Goal: Task Accomplishment & Management: Complete application form

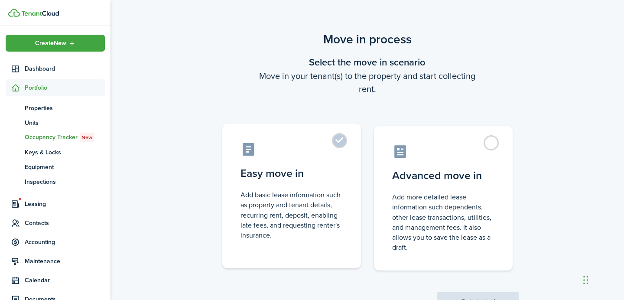
click at [259, 205] on control-radio-card-description "Add basic lease information such as property and tenant details, recurring rent…" at bounding box center [291, 215] width 102 height 50
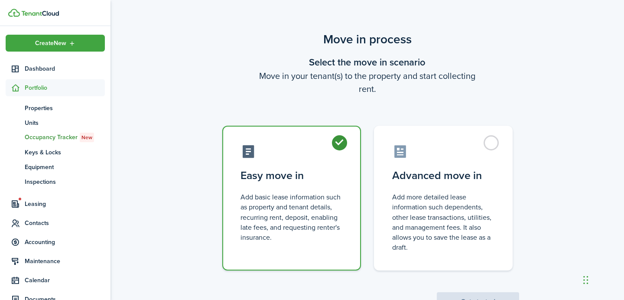
radio input "true"
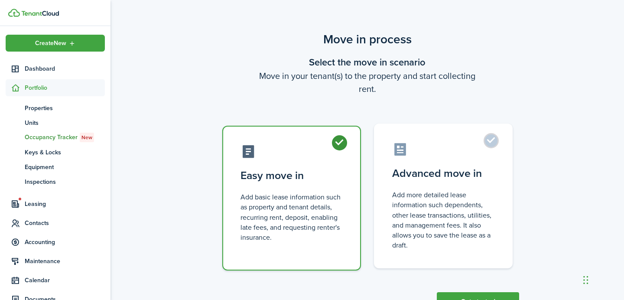
scroll to position [35, 0]
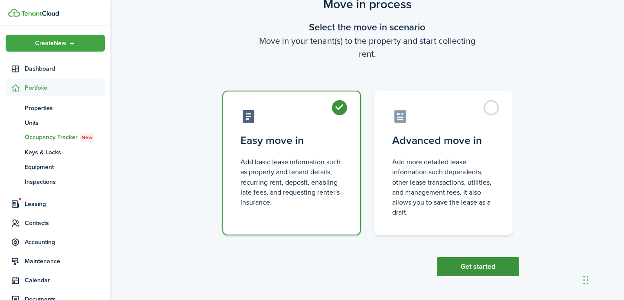
click at [456, 265] on button "Get started" at bounding box center [478, 266] width 82 height 19
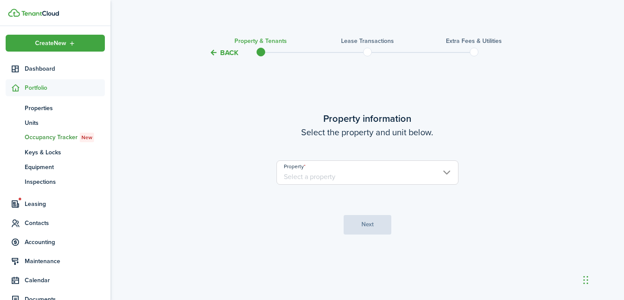
click at [384, 168] on input "Property" at bounding box center [367, 172] width 182 height 24
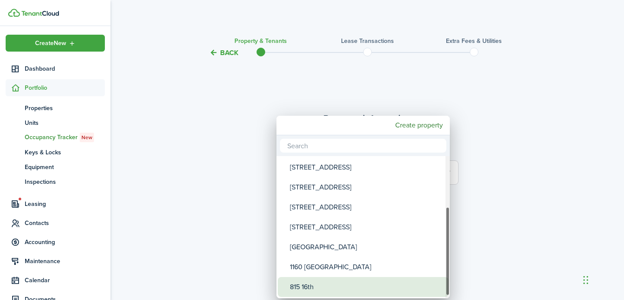
click at [346, 280] on div "815 16th" at bounding box center [366, 287] width 153 height 20
type input "815 16th"
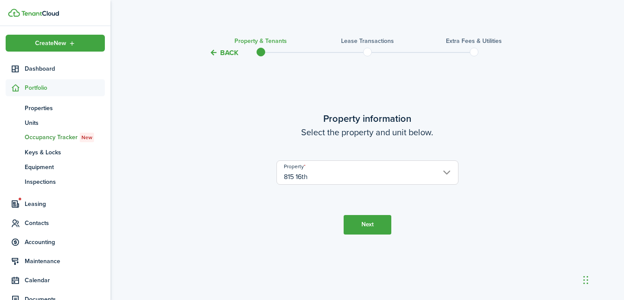
click at [362, 231] on button "Next" at bounding box center [367, 224] width 48 height 19
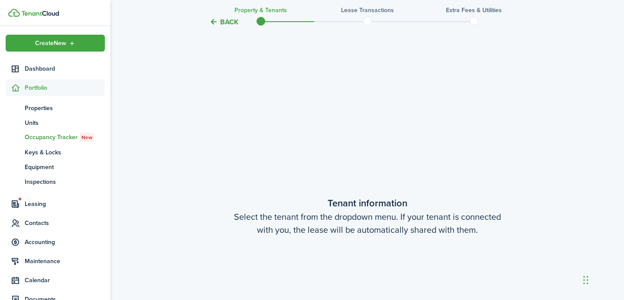
scroll to position [242, 0]
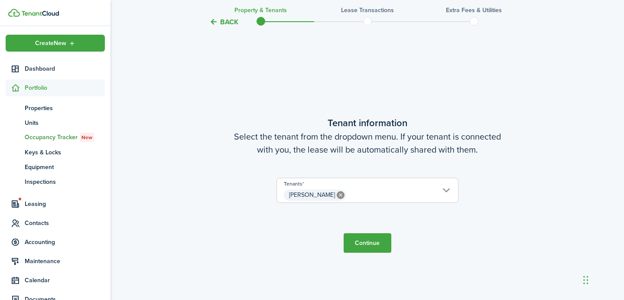
click at [368, 248] on button "Continue" at bounding box center [367, 242] width 48 height 19
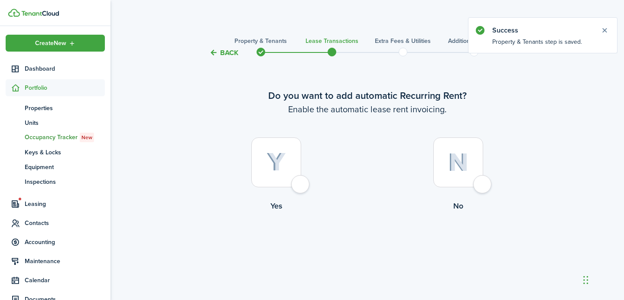
click at [282, 159] on img at bounding box center [275, 161] width 19 height 19
radio input "true"
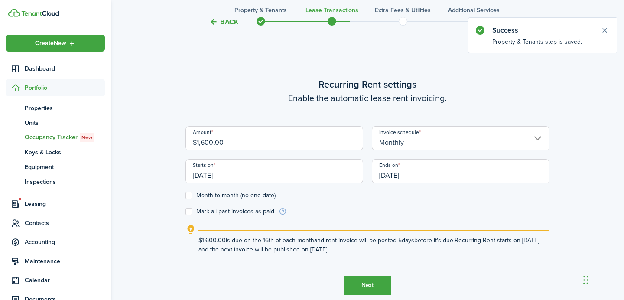
scroll to position [242, 0]
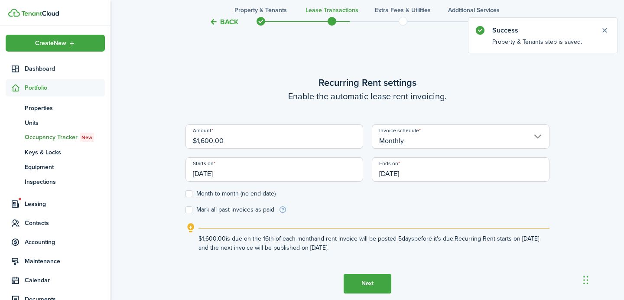
click at [277, 174] on input "[DATE]" at bounding box center [274, 169] width 178 height 24
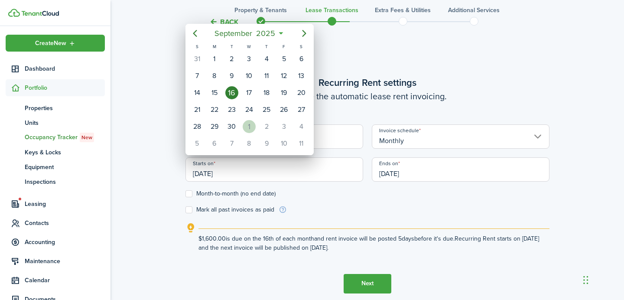
click at [246, 126] on div "1" at bounding box center [249, 126] width 13 height 13
type input "[DATE]"
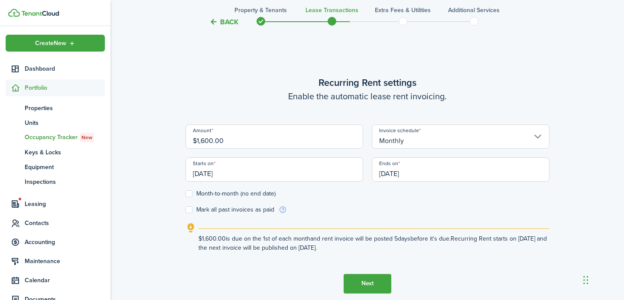
click at [418, 163] on input "[DATE]" at bounding box center [461, 169] width 178 height 24
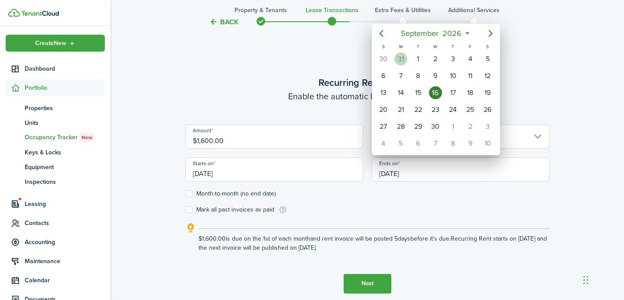
click at [400, 58] on div "31" at bounding box center [400, 58] width 13 height 13
type input "[DATE]"
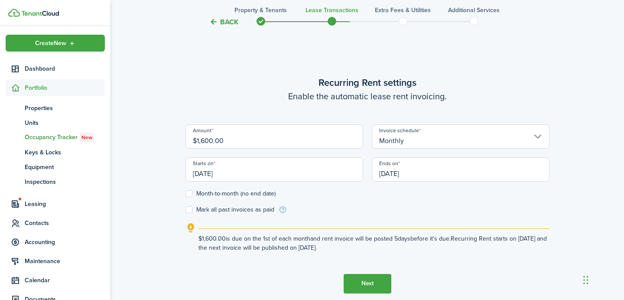
click at [305, 225] on explanation "$1,600.00 is due on the 1st of each month and rent invoice will be posted 5 day…" at bounding box center [367, 237] width 364 height 29
click at [347, 281] on button "Next" at bounding box center [367, 283] width 48 height 19
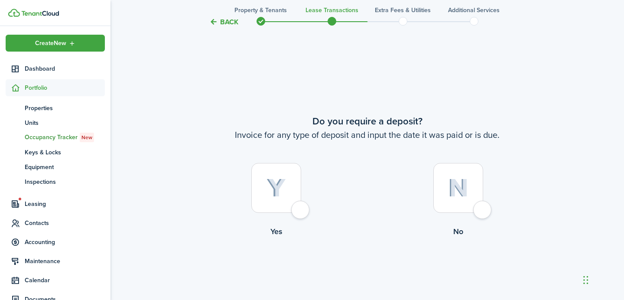
scroll to position [541, 0]
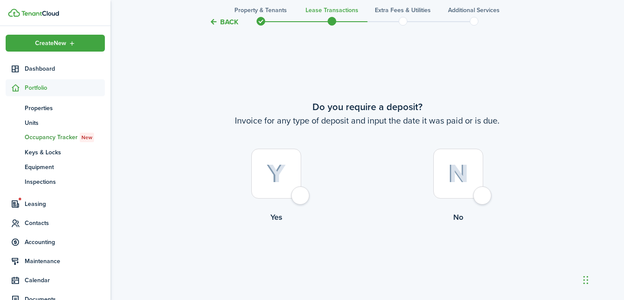
click at [269, 182] on img at bounding box center [275, 173] width 19 height 19
radio input "true"
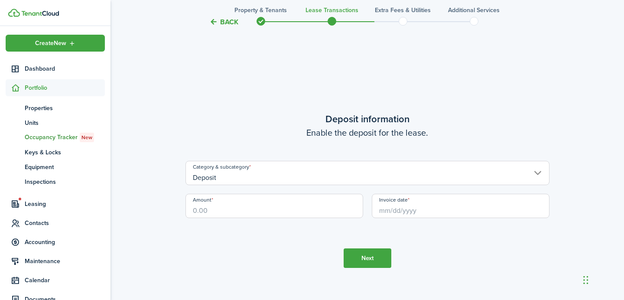
scroll to position [841, 0]
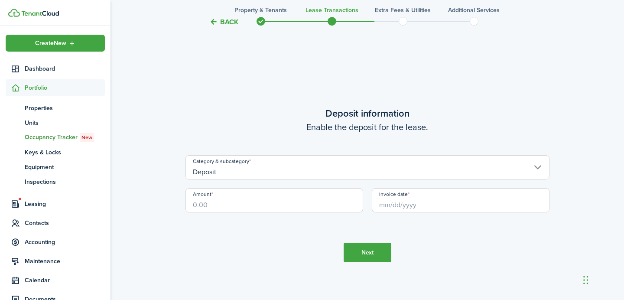
click at [270, 195] on input "Amount" at bounding box center [274, 200] width 178 height 24
click at [420, 204] on input "Invoice date" at bounding box center [461, 200] width 178 height 24
type input "$1,600.00"
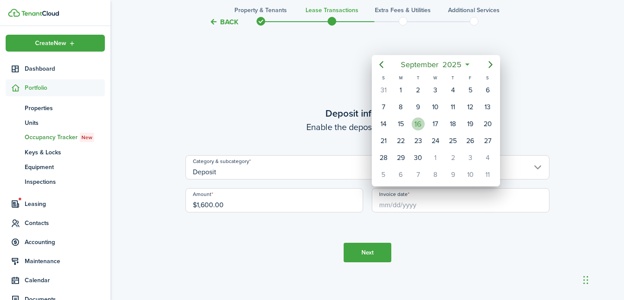
click at [416, 129] on div "16" at bounding box center [417, 123] width 13 height 13
type input "[DATE]"
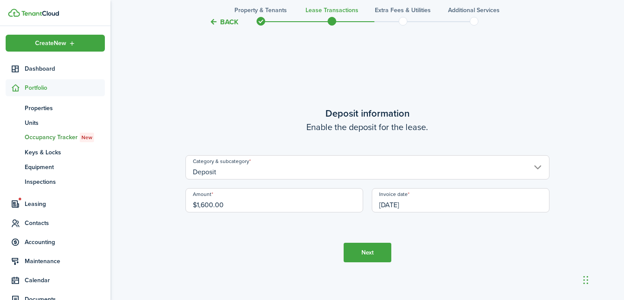
click at [358, 249] on button "Next" at bounding box center [367, 252] width 48 height 19
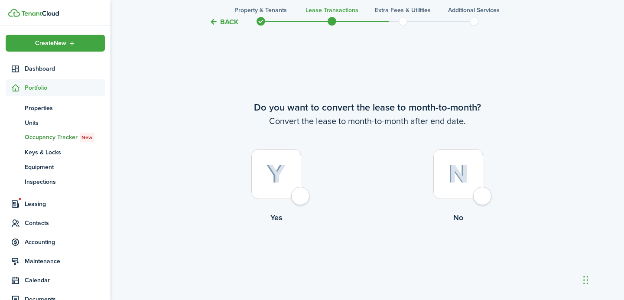
scroll to position [1141, 0]
click at [284, 171] on img at bounding box center [275, 173] width 19 height 19
radio input "true"
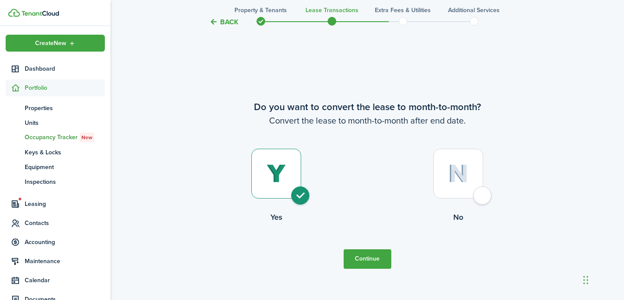
click at [354, 249] on button "Continue" at bounding box center [367, 258] width 48 height 19
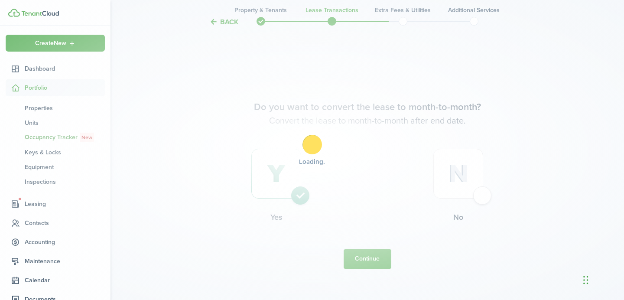
click at [354, 254] on div "Loading" at bounding box center [312, 150] width 624 height 300
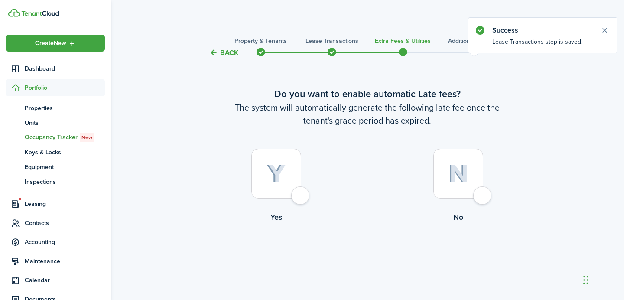
click at [293, 166] on div at bounding box center [276, 174] width 50 height 50
radio input "true"
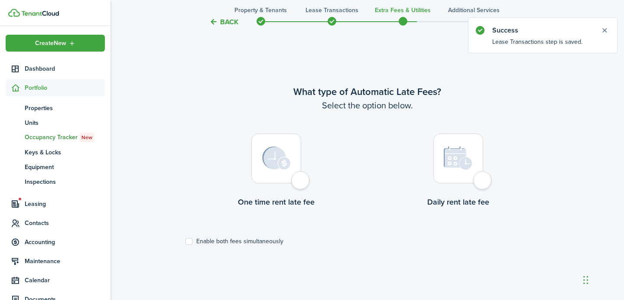
scroll to position [251, 0]
click at [293, 166] on div at bounding box center [276, 158] width 50 height 50
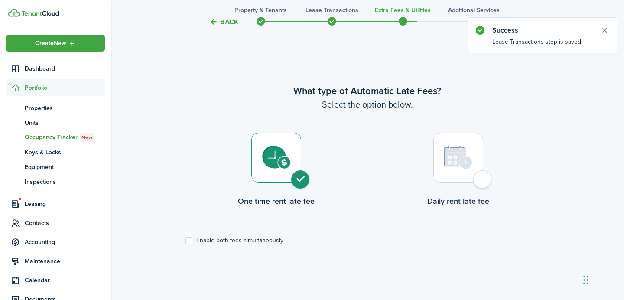
radio input "true"
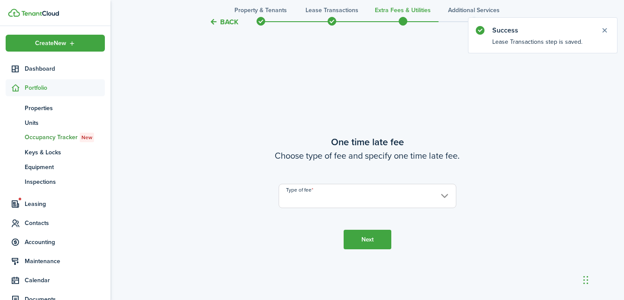
scroll to position [551, 0]
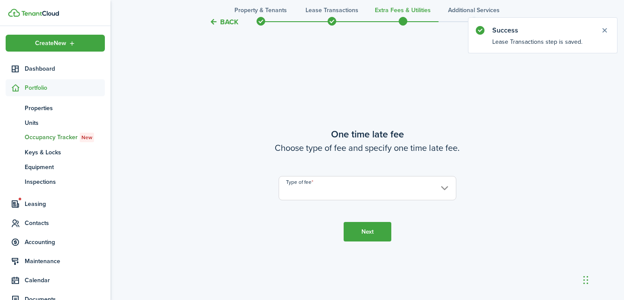
click at [309, 188] on input "Type of fee" at bounding box center [368, 188] width 178 height 24
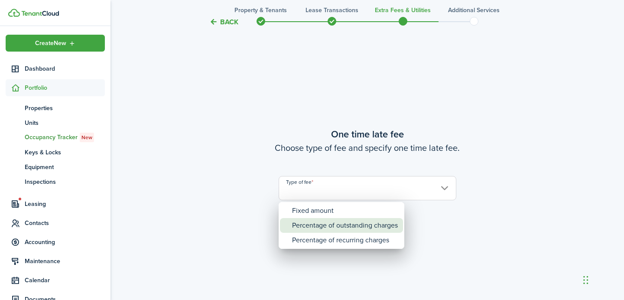
click at [317, 223] on div "Percentage of outstanding charges" at bounding box center [345, 225] width 106 height 15
type input "Percentage of outstanding charges"
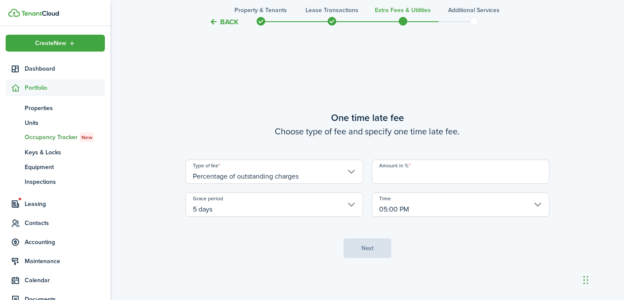
click at [454, 175] on input "Amount in %" at bounding box center [461, 171] width 178 height 24
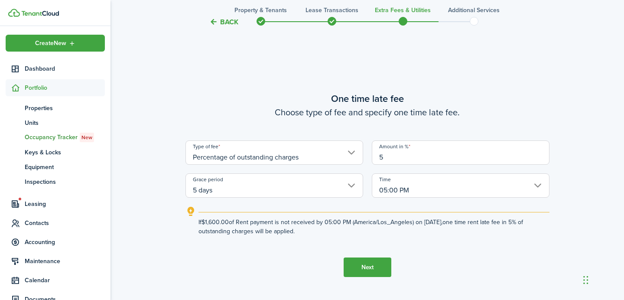
type input "5"
click at [371, 263] on button "Next" at bounding box center [367, 266] width 48 height 19
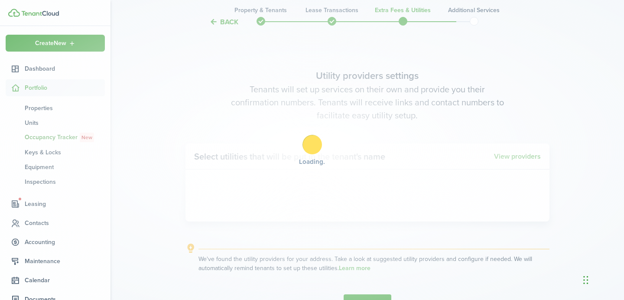
scroll to position [851, 0]
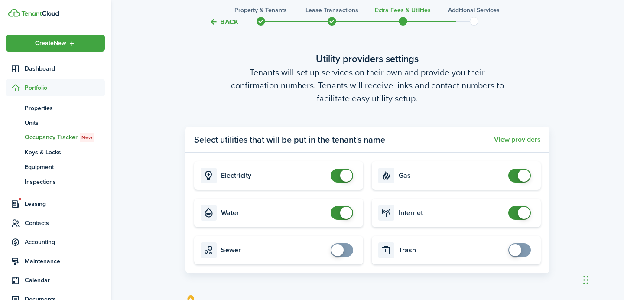
checkbox input "true"
click at [346, 244] on span at bounding box center [341, 250] width 9 height 14
checkbox input "true"
click at [518, 249] on span at bounding box center [515, 250] width 12 height 12
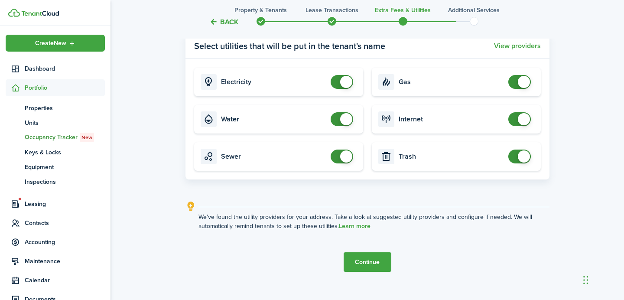
scroll to position [957, 0]
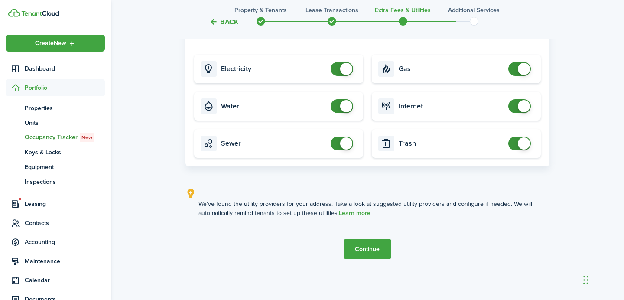
click at [369, 243] on button "Continue" at bounding box center [367, 248] width 48 height 19
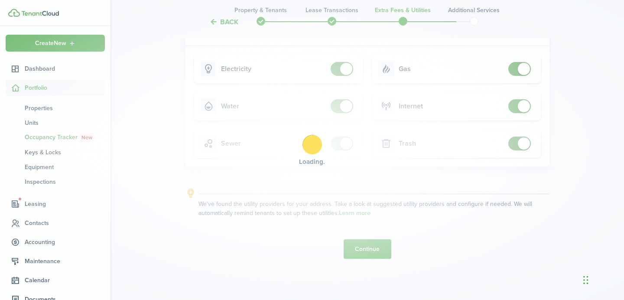
scroll to position [0, 0]
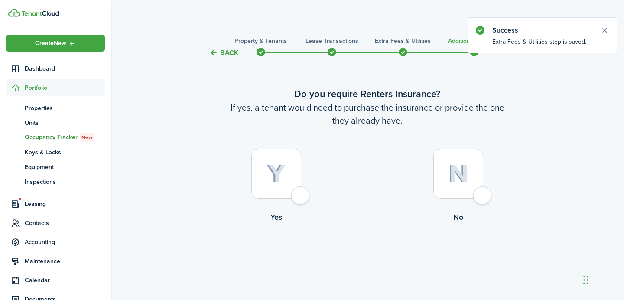
click at [279, 180] on img at bounding box center [275, 173] width 19 height 19
radio input "true"
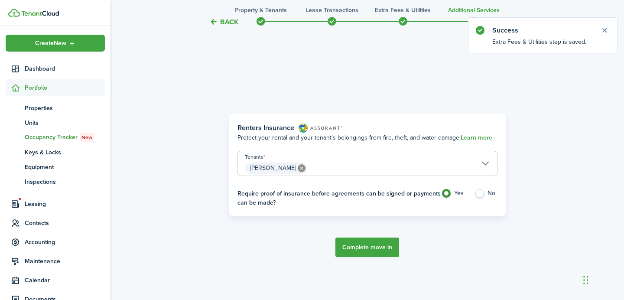
scroll to position [251, 0]
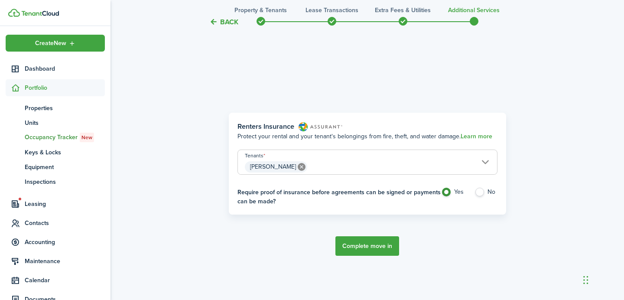
click at [482, 193] on label "No" at bounding box center [485, 194] width 23 height 13
radio input "false"
radio input "true"
click at [379, 241] on button "Complete move in" at bounding box center [367, 245] width 64 height 19
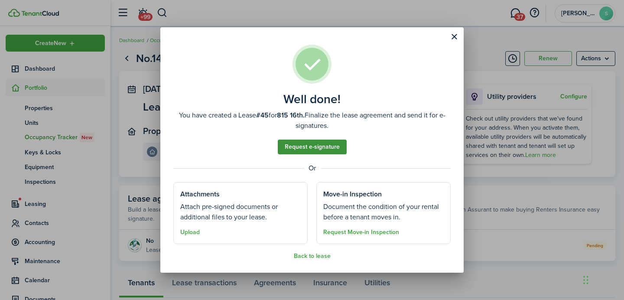
click at [327, 149] on link "Request e-signature" at bounding box center [312, 146] width 69 height 15
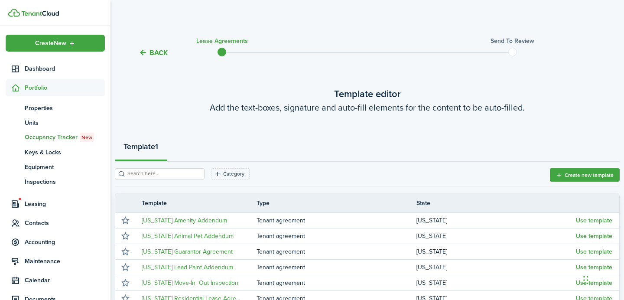
click at [142, 57] on button "Back" at bounding box center [153, 52] width 29 height 9
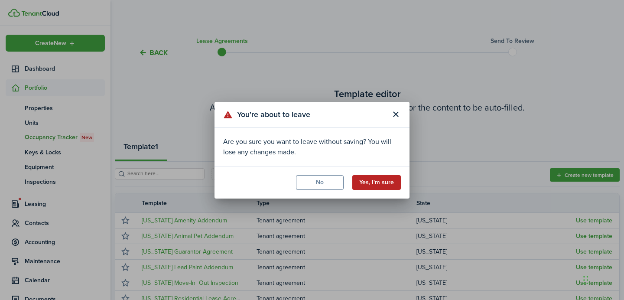
click at [380, 189] on button "Yes, I'm sure" at bounding box center [376, 182] width 49 height 15
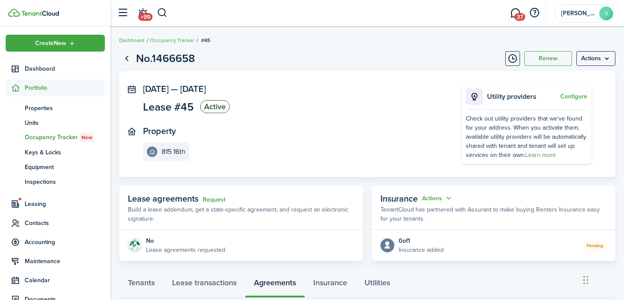
scroll to position [56, 0]
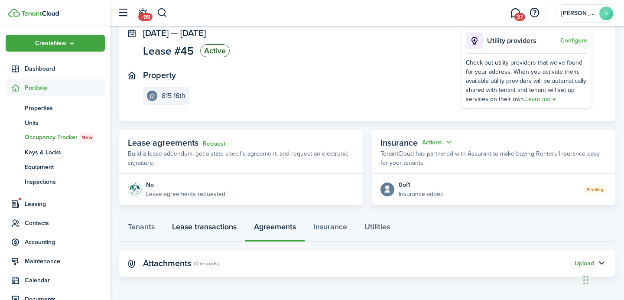
click at [193, 223] on link "Lease transactions" at bounding box center [204, 229] width 82 height 26
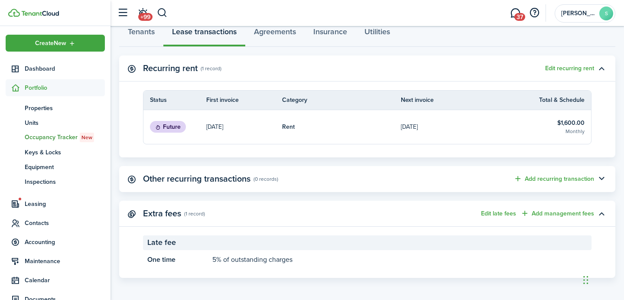
scroll to position [252, 0]
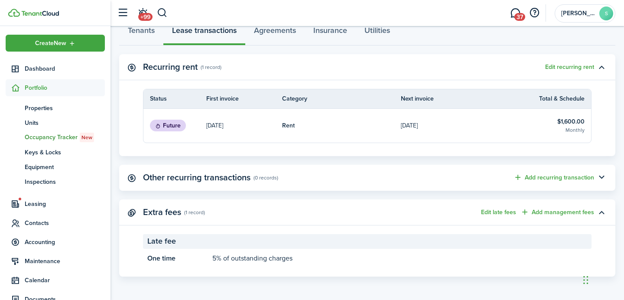
click at [242, 174] on panel-main-title "Other recurring transactions" at bounding box center [196, 177] width 107 height 10
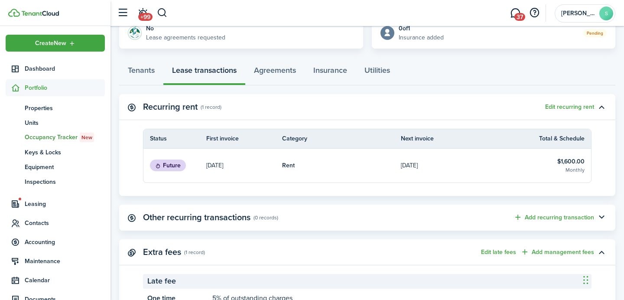
scroll to position [204, 0]
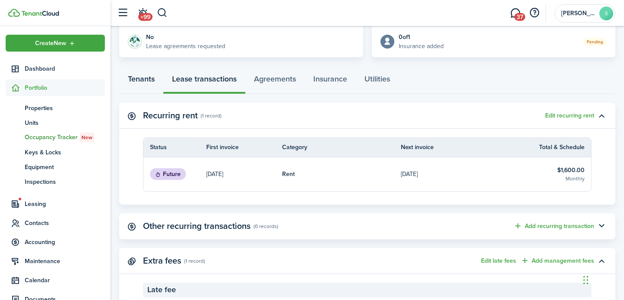
click at [154, 90] on link "Tenants" at bounding box center [141, 81] width 44 height 26
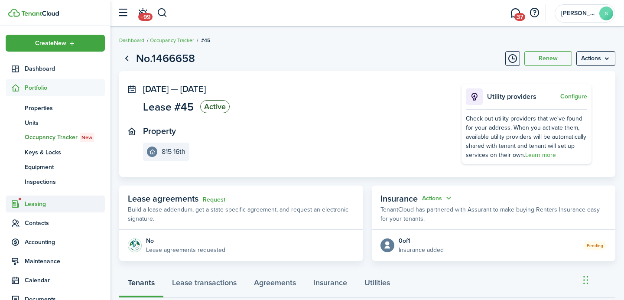
click at [32, 206] on span "Leasing" at bounding box center [65, 203] width 80 height 9
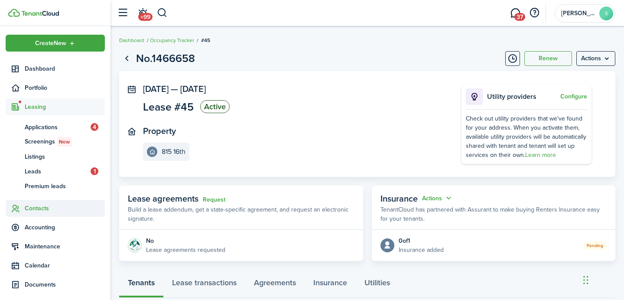
click at [32, 207] on span "Contacts" at bounding box center [65, 208] width 80 height 9
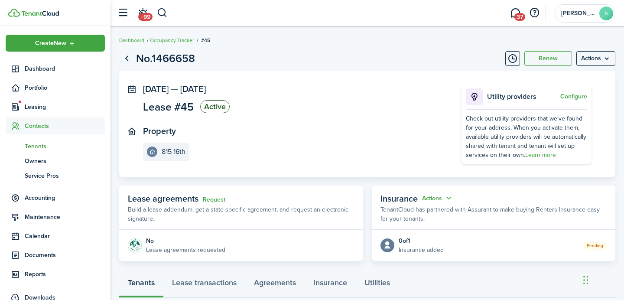
click at [49, 143] on span "Tenants" at bounding box center [65, 146] width 80 height 9
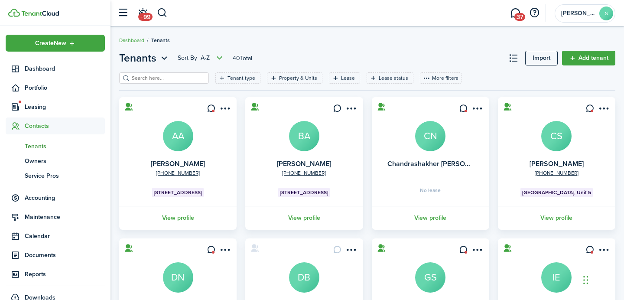
click at [165, 81] on input "search" at bounding box center [168, 78] width 76 height 8
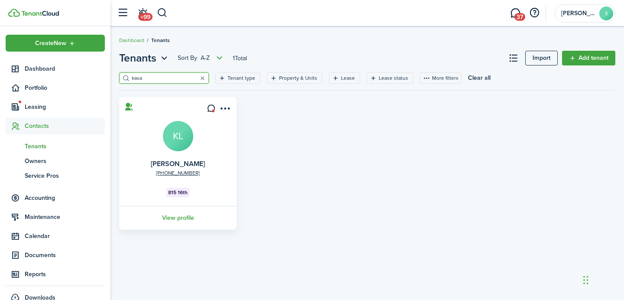
type input "kasa"
click at [168, 156] on card "[PHONE_NUMBER] [PERSON_NAME] 815 16th View profile" at bounding box center [177, 163] width 117 height 133
click at [171, 146] on avatar-text "KL" at bounding box center [178, 136] width 30 height 30
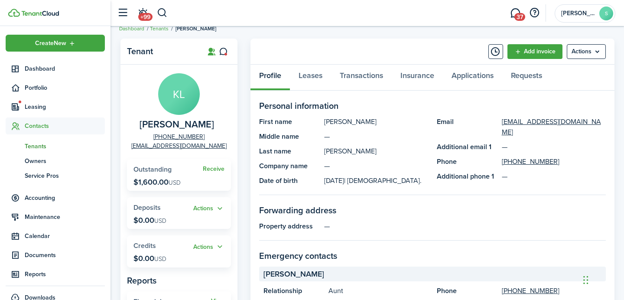
scroll to position [13, 0]
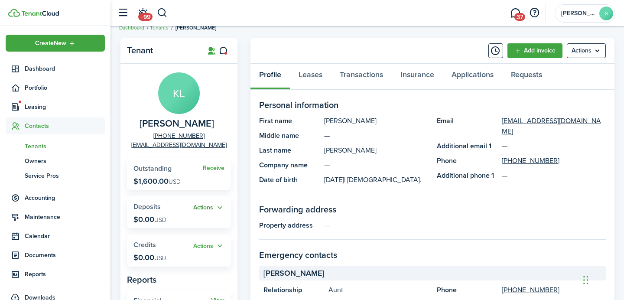
click at [206, 206] on button "Actions" at bounding box center [208, 208] width 31 height 10
click at [192, 227] on link "Add" at bounding box center [187, 224] width 76 height 15
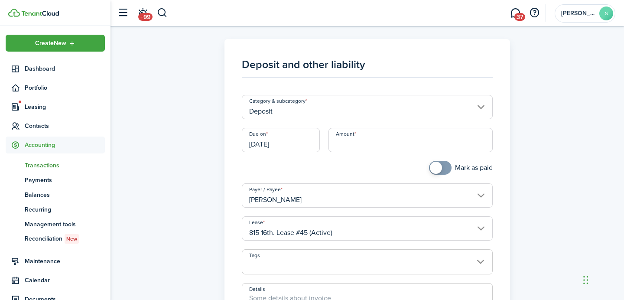
click at [347, 143] on input "Amount" at bounding box center [410, 140] width 165 height 24
type input "$1,600.00"
click at [330, 169] on div "Mark as paid" at bounding box center [367, 172] width 260 height 23
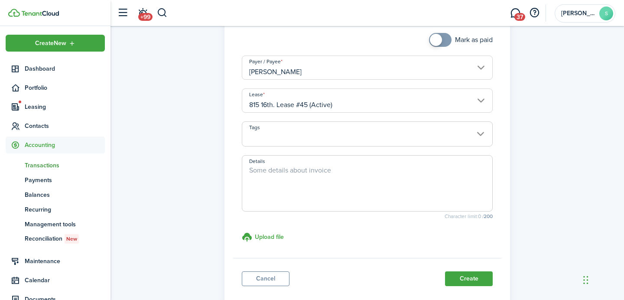
scroll to position [139, 0]
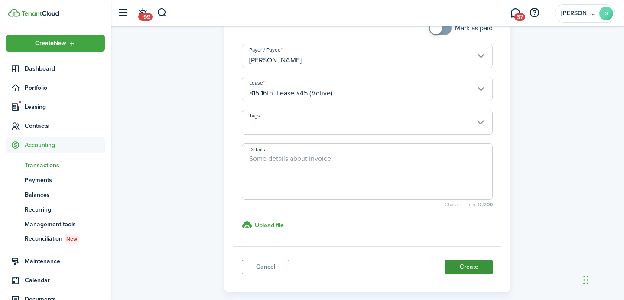
click at [456, 263] on button "Create" at bounding box center [469, 266] width 48 height 15
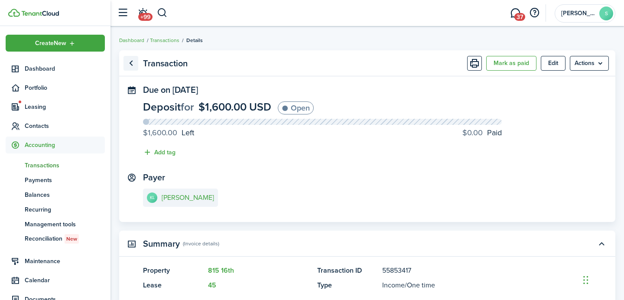
click at [128, 64] on link "Go back" at bounding box center [130, 63] width 15 height 15
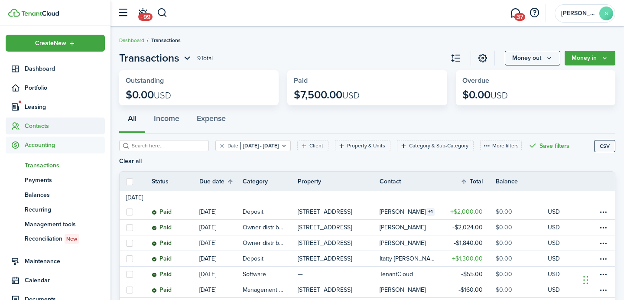
click at [32, 130] on span "Contacts" at bounding box center [55, 125] width 99 height 17
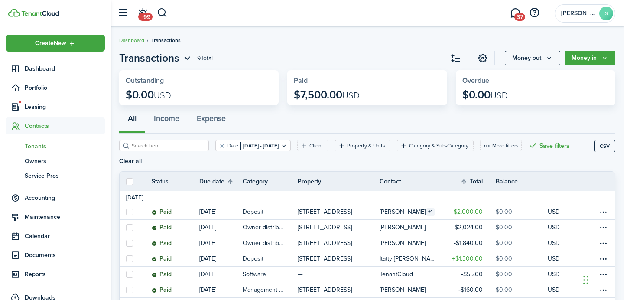
click at [34, 145] on span "Tenants" at bounding box center [65, 146] width 80 height 9
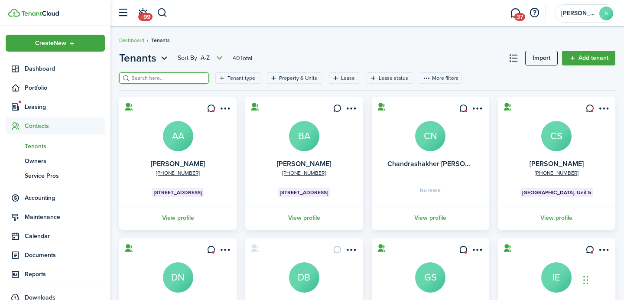
click at [150, 74] on filter-search at bounding box center [164, 77] width 90 height 11
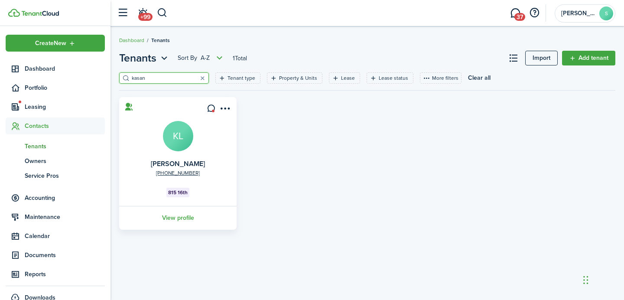
type input "kasan"
click at [176, 133] on avatar-text "KL" at bounding box center [178, 136] width 30 height 30
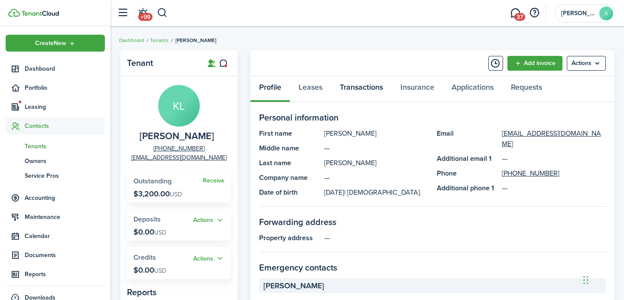
click at [354, 86] on link "Transactions" at bounding box center [361, 89] width 61 height 26
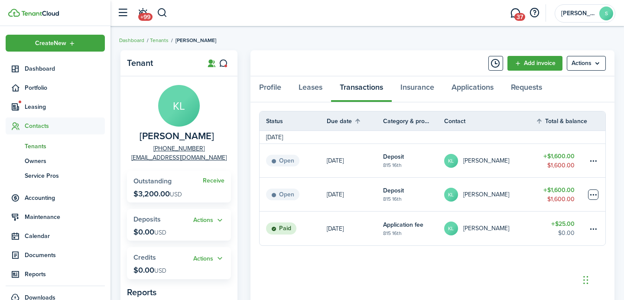
click at [593, 197] on table-menu-btn-icon at bounding box center [593, 194] width 10 height 10
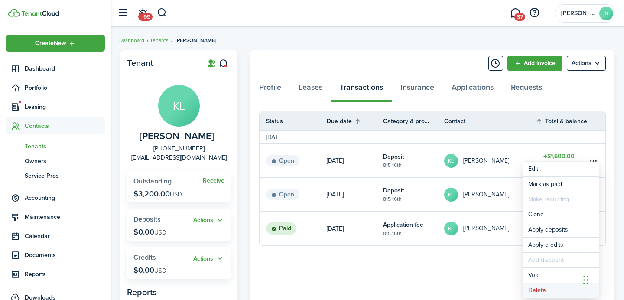
click at [537, 289] on button "Delete" at bounding box center [561, 290] width 76 height 15
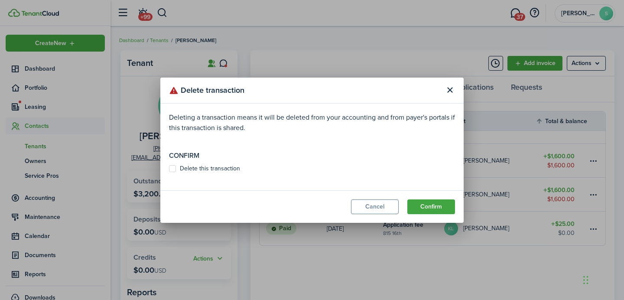
click at [438, 94] on modal-title "Delete transaction" at bounding box center [304, 90] width 271 height 17
click at [448, 94] on button "Close modal" at bounding box center [449, 90] width 15 height 15
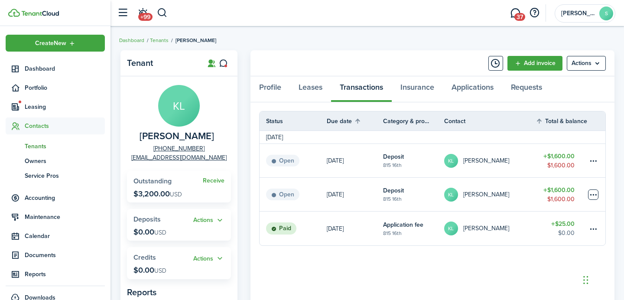
click at [590, 196] on table-menu-btn-icon "Open menu" at bounding box center [593, 194] width 10 height 10
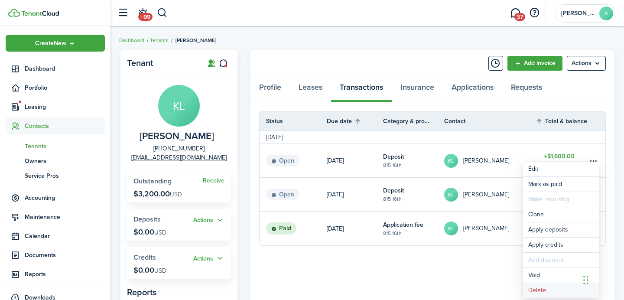
click at [534, 285] on button "Delete" at bounding box center [561, 290] width 76 height 15
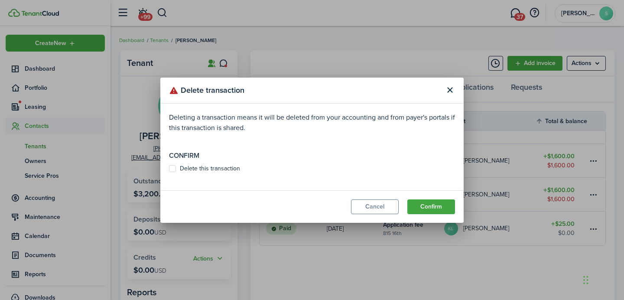
click at [203, 169] on label "Delete this transaction" at bounding box center [204, 168] width 71 height 7
click at [169, 168] on input "Delete this transaction" at bounding box center [168, 168] width 0 height 0
checkbox input "true"
click at [433, 204] on button "Confirm" at bounding box center [431, 206] width 48 height 15
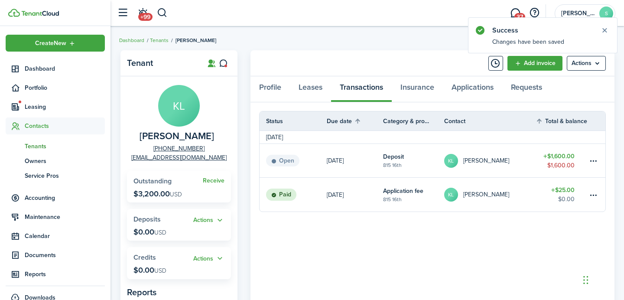
click at [275, 236] on panel-main-body "Status Due date Category & property Contact Total & balance Actions [DATE] Open…" at bounding box center [432, 292] width 364 height 380
click at [546, 62] on link "Add invoice" at bounding box center [534, 63] width 55 height 15
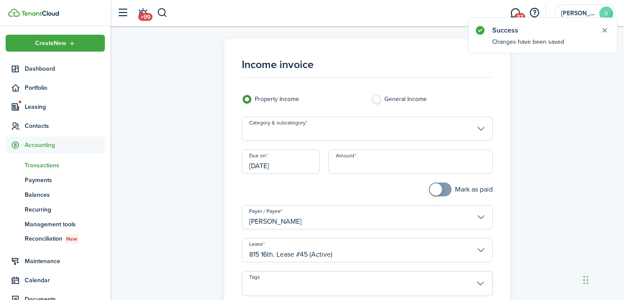
click at [290, 125] on input "Category & subcategory" at bounding box center [367, 129] width 251 height 24
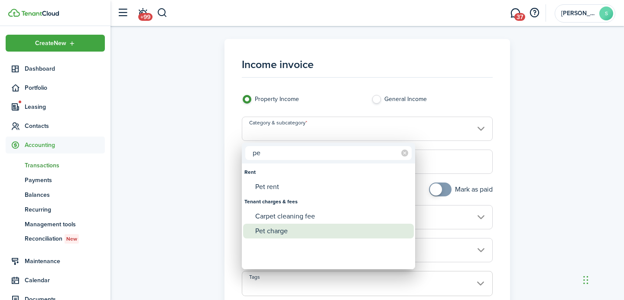
type input "p"
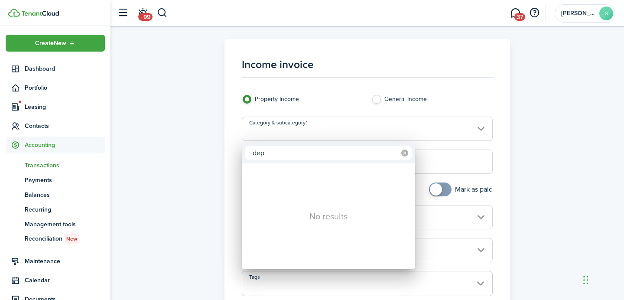
type input "dep"
click at [401, 157] on mbsc-icon at bounding box center [405, 153] width 14 height 14
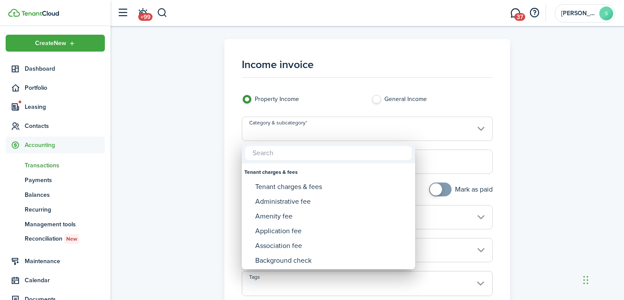
click at [351, 121] on div at bounding box center [312, 150] width 762 height 438
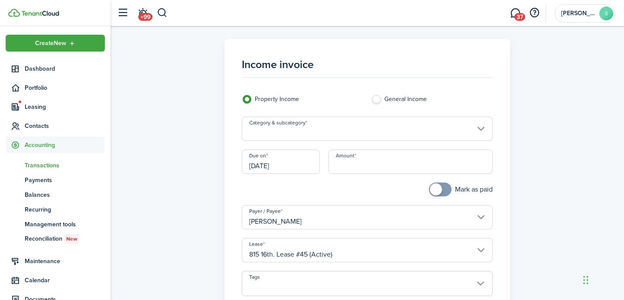
click at [351, 123] on input "Category & subcategory" at bounding box center [367, 129] width 251 height 24
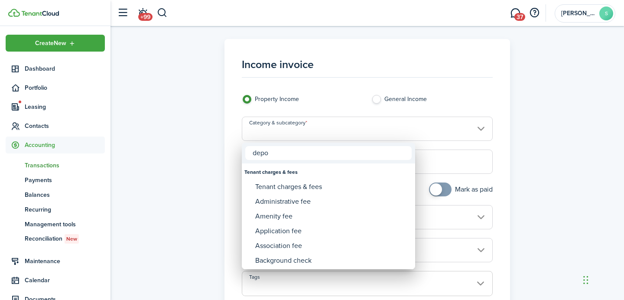
type input "depos"
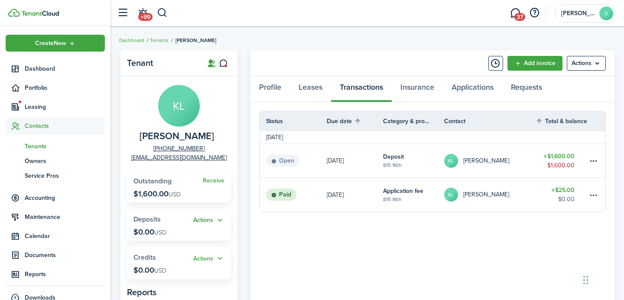
click at [206, 220] on button "Actions" at bounding box center [208, 220] width 31 height 10
click at [184, 239] on link "Add" at bounding box center [187, 237] width 76 height 15
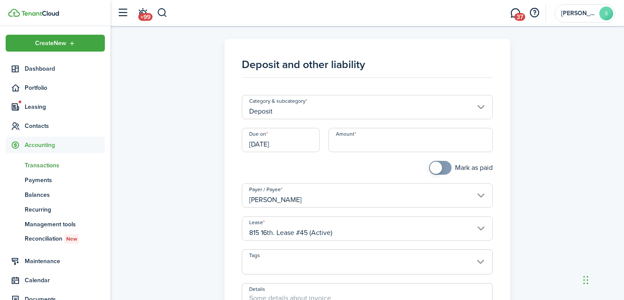
click at [360, 139] on input "Amount" at bounding box center [410, 140] width 165 height 24
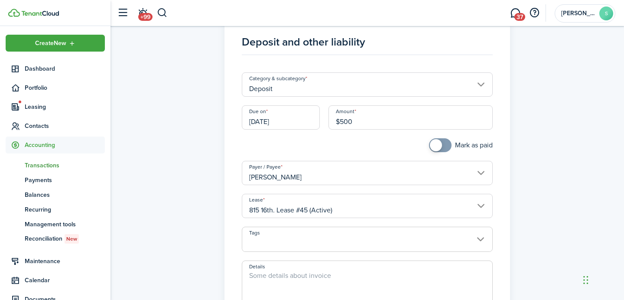
scroll to position [27, 0]
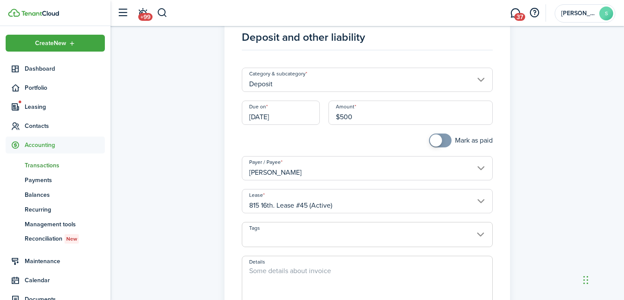
type input "$500.00"
click at [295, 266] on textarea "Details" at bounding box center [367, 287] width 250 height 42
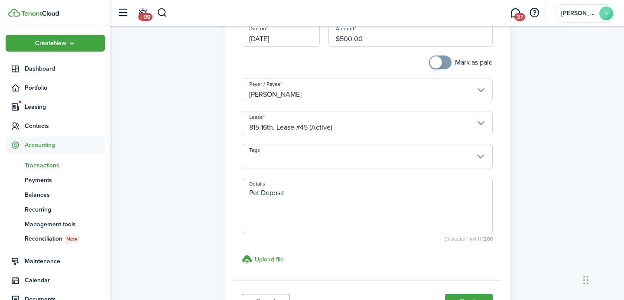
scroll to position [115, 0]
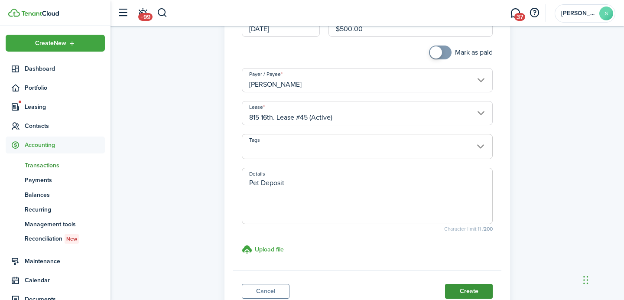
type textarea "Pet Deposit"
click at [447, 287] on button "Create" at bounding box center [469, 291] width 48 height 15
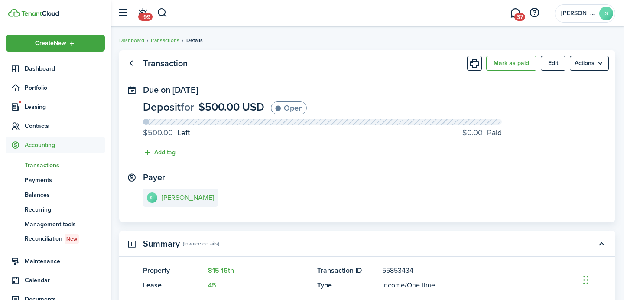
click at [139, 63] on panel-main-header "Transaction [PERSON_NAME] as paid Edit Actions" at bounding box center [367, 63] width 496 height 26
click at [126, 61] on link "Go back" at bounding box center [130, 63] width 15 height 15
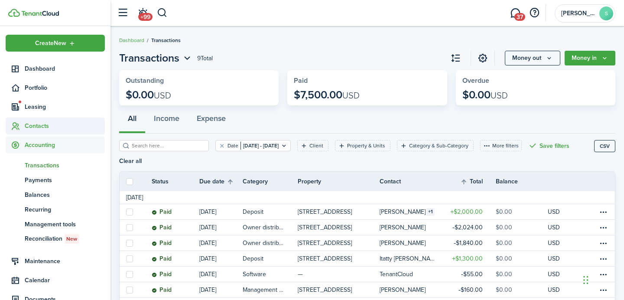
click at [39, 119] on span "Contacts" at bounding box center [55, 125] width 99 height 17
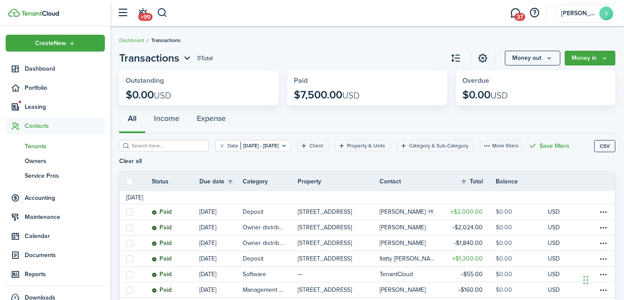
click at [39, 146] on span "Tenants" at bounding box center [65, 146] width 80 height 9
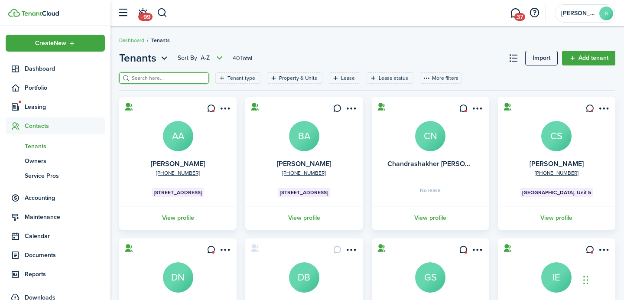
click at [152, 78] on input "search" at bounding box center [168, 78] width 76 height 8
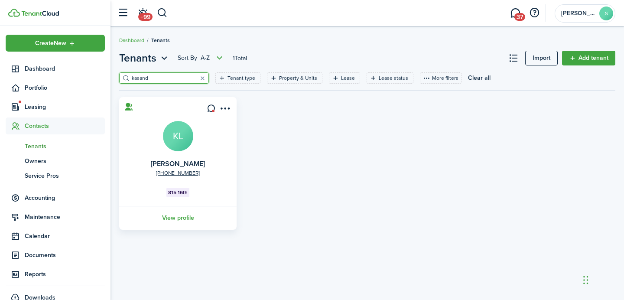
type input "kasand"
click at [182, 133] on avatar-text "KL" at bounding box center [178, 136] width 30 height 30
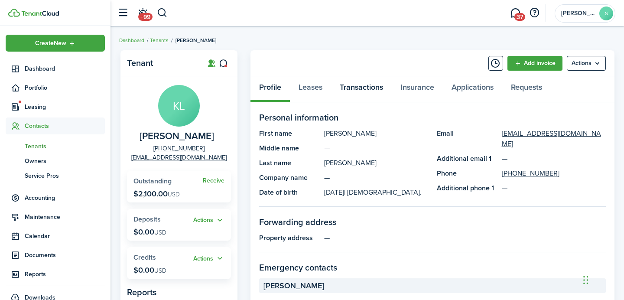
click at [342, 90] on link "Transactions" at bounding box center [361, 89] width 61 height 26
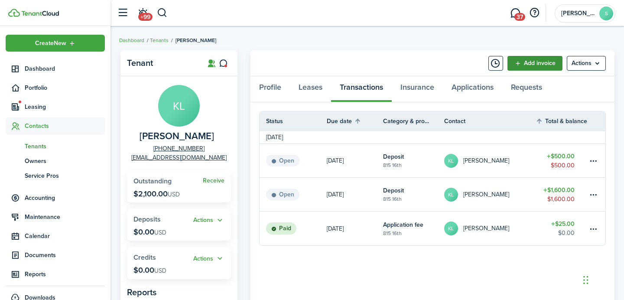
click at [514, 60] on link "Add invoice" at bounding box center [534, 63] width 55 height 15
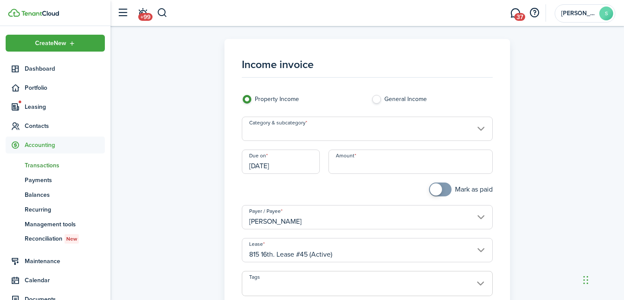
click at [345, 124] on input "Category & subcategory" at bounding box center [367, 129] width 251 height 24
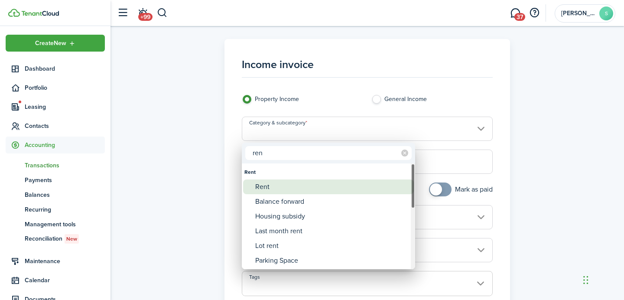
type input "ren"
click at [265, 187] on div "Rent" at bounding box center [331, 186] width 153 height 15
type input "Rent"
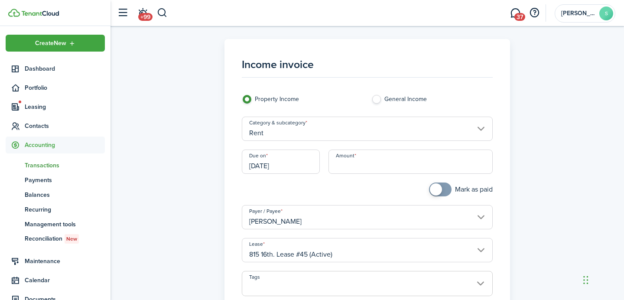
click at [271, 159] on input "[DATE]" at bounding box center [281, 161] width 78 height 24
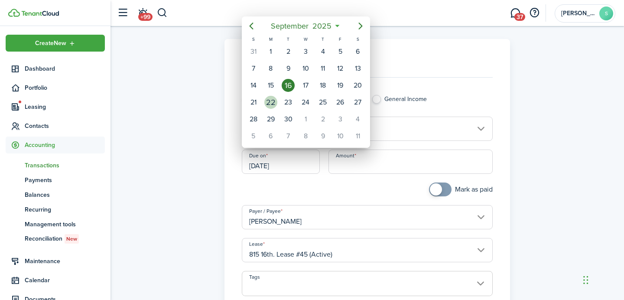
click at [268, 103] on div "22" at bounding box center [270, 102] width 13 height 13
type input "[DATE]"
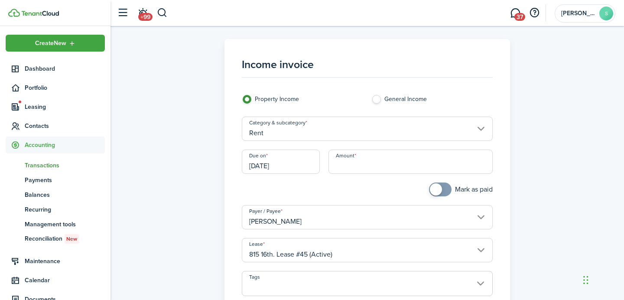
click at [358, 168] on input "Amount" at bounding box center [410, 161] width 165 height 24
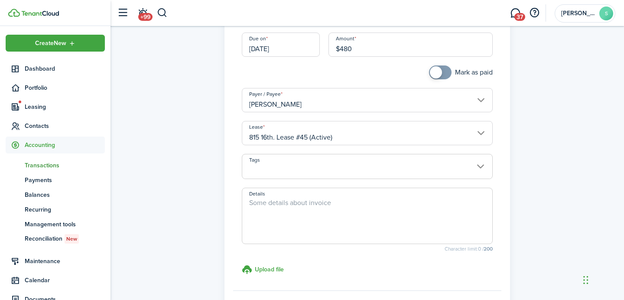
scroll to position [123, 0]
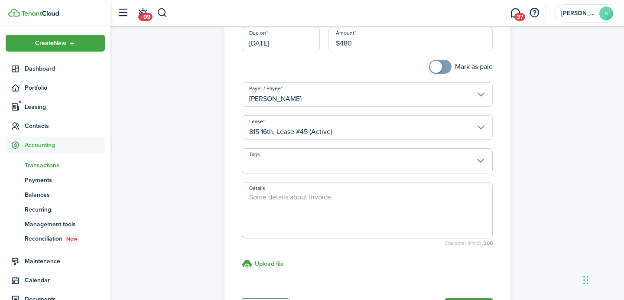
type input "$480.00"
click at [333, 211] on textarea "Details" at bounding box center [367, 213] width 250 height 42
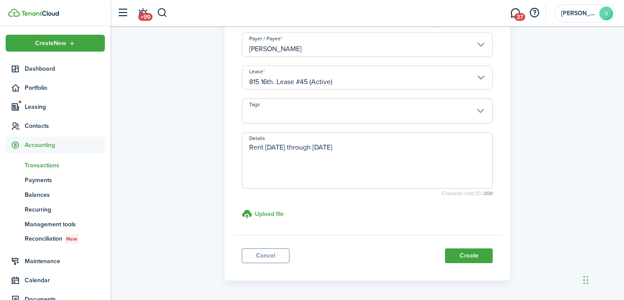
scroll to position [203, 0]
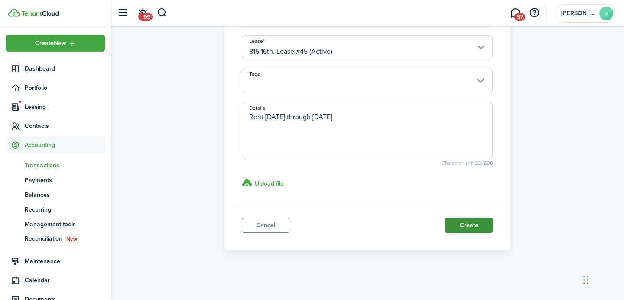
type textarea "Rent [DATE] through [DATE]"
click at [468, 220] on button "Create" at bounding box center [469, 225] width 48 height 15
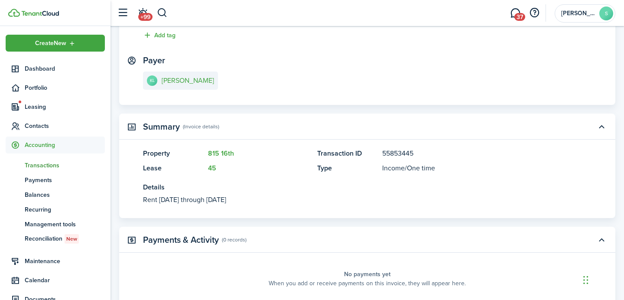
scroll to position [14, 0]
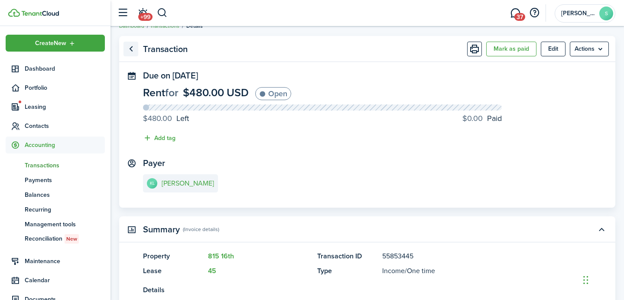
click at [126, 47] on link "Go back" at bounding box center [130, 49] width 15 height 15
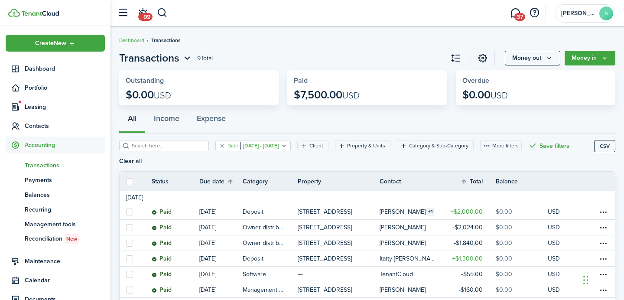
click at [215, 146] on filter-tag "Date [DATE] - [DATE]" at bounding box center [252, 145] width 75 height 11
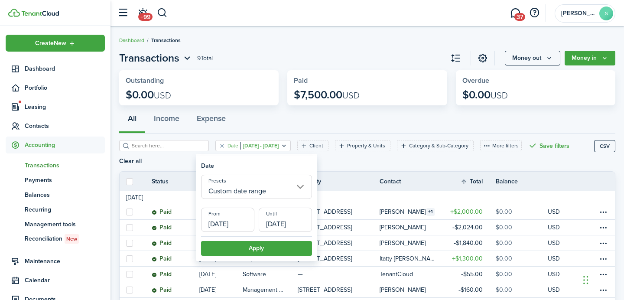
click at [204, 147] on div "Date [DATE] - [DATE] Client Property & Units Category & Sub-Category More filte…" at bounding box center [356, 155] width 475 height 31
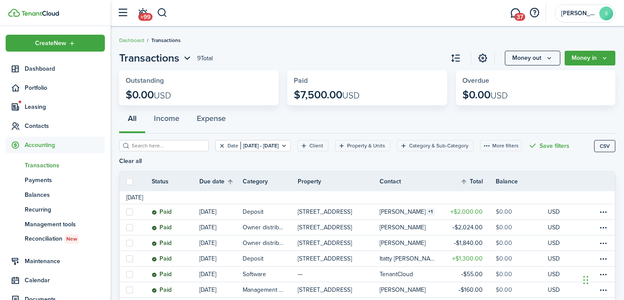
click at [218, 147] on button "Clear filter" at bounding box center [221, 145] width 7 height 7
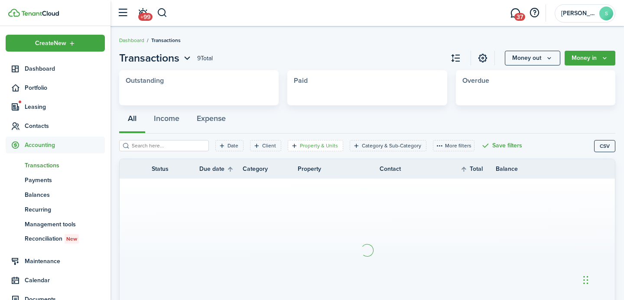
click at [300, 149] on filter-tag-label "Property & Units" at bounding box center [319, 146] width 38 height 8
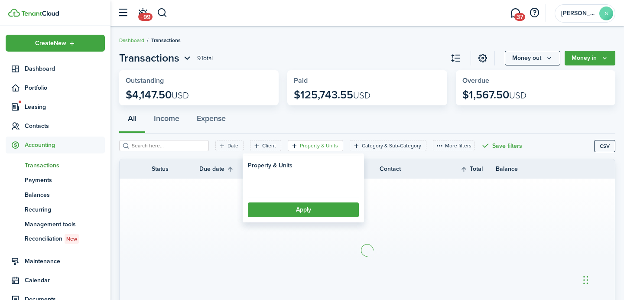
click at [288, 148] on filter-tag "Property & Units" at bounding box center [315, 145] width 55 height 11
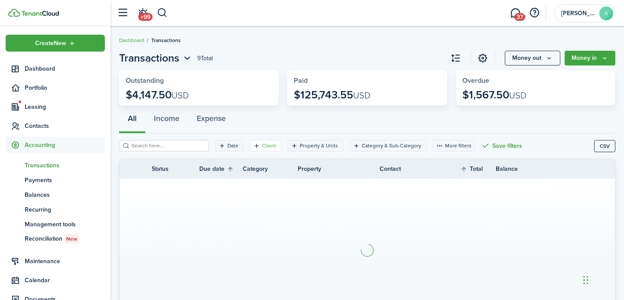
click at [262, 148] on filter-tag-label "Client" at bounding box center [269, 146] width 14 height 8
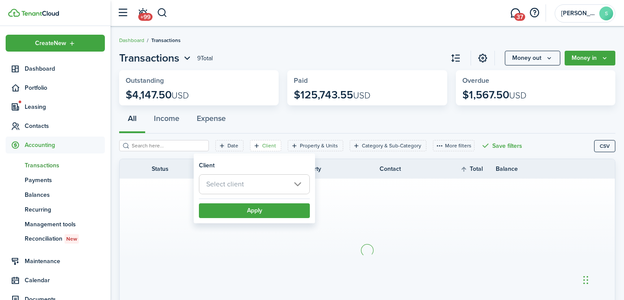
click at [262, 189] on span "Select client" at bounding box center [254, 184] width 110 height 19
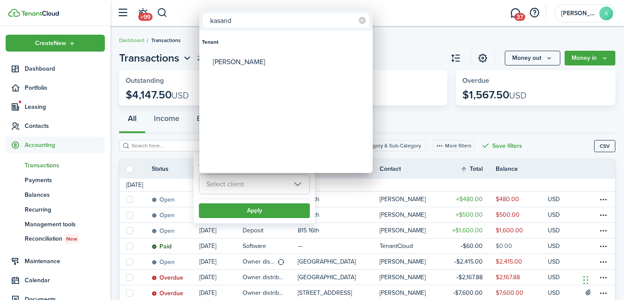
type input "kasand"
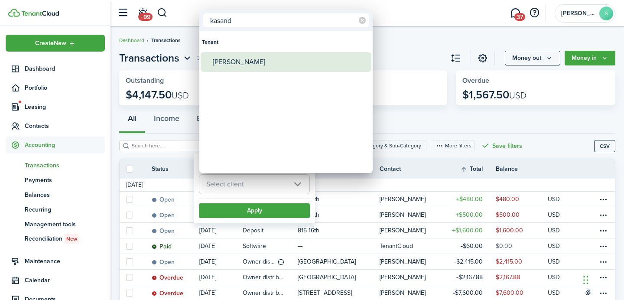
click at [236, 64] on div "[PERSON_NAME]" at bounding box center [289, 62] width 153 height 20
type input "[PERSON_NAME]"
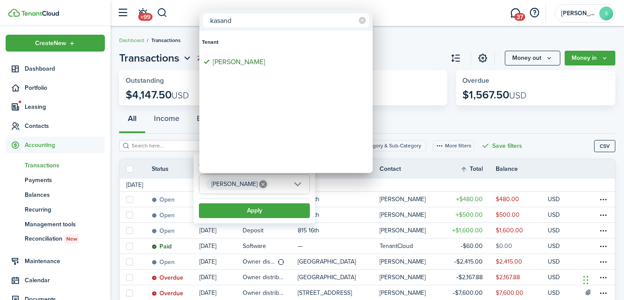
click at [237, 222] on div at bounding box center [312, 150] width 762 height 438
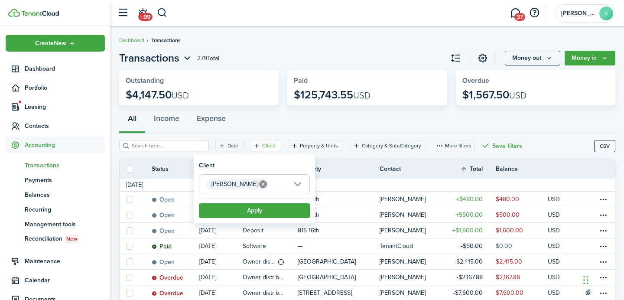
click at [236, 218] on button "Apply" at bounding box center [254, 210] width 111 height 15
